Goal: Task Accomplishment & Management: Manage account settings

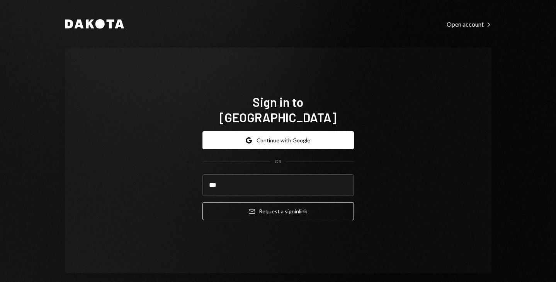
type input "**********"
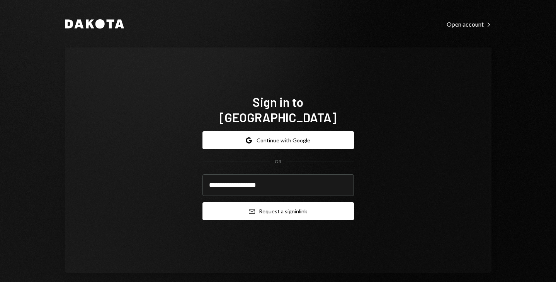
click at [297, 204] on button "Email Request a sign in link" at bounding box center [277, 211] width 151 height 18
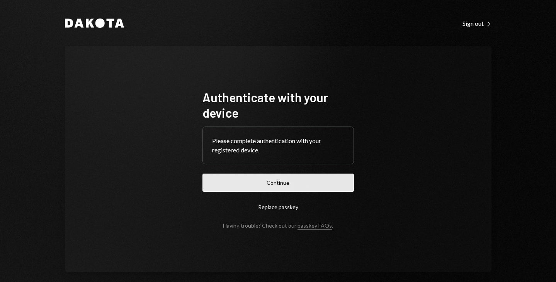
click at [260, 189] on button "Continue" at bounding box center [277, 183] width 151 height 18
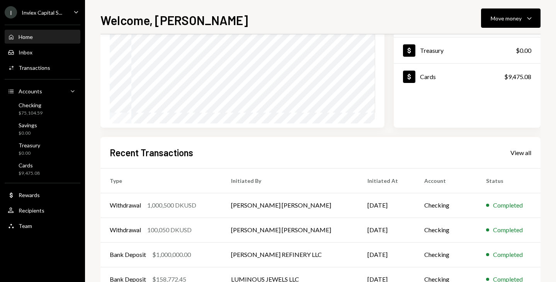
scroll to position [97, 0]
